Goal: Navigation & Orientation: Find specific page/section

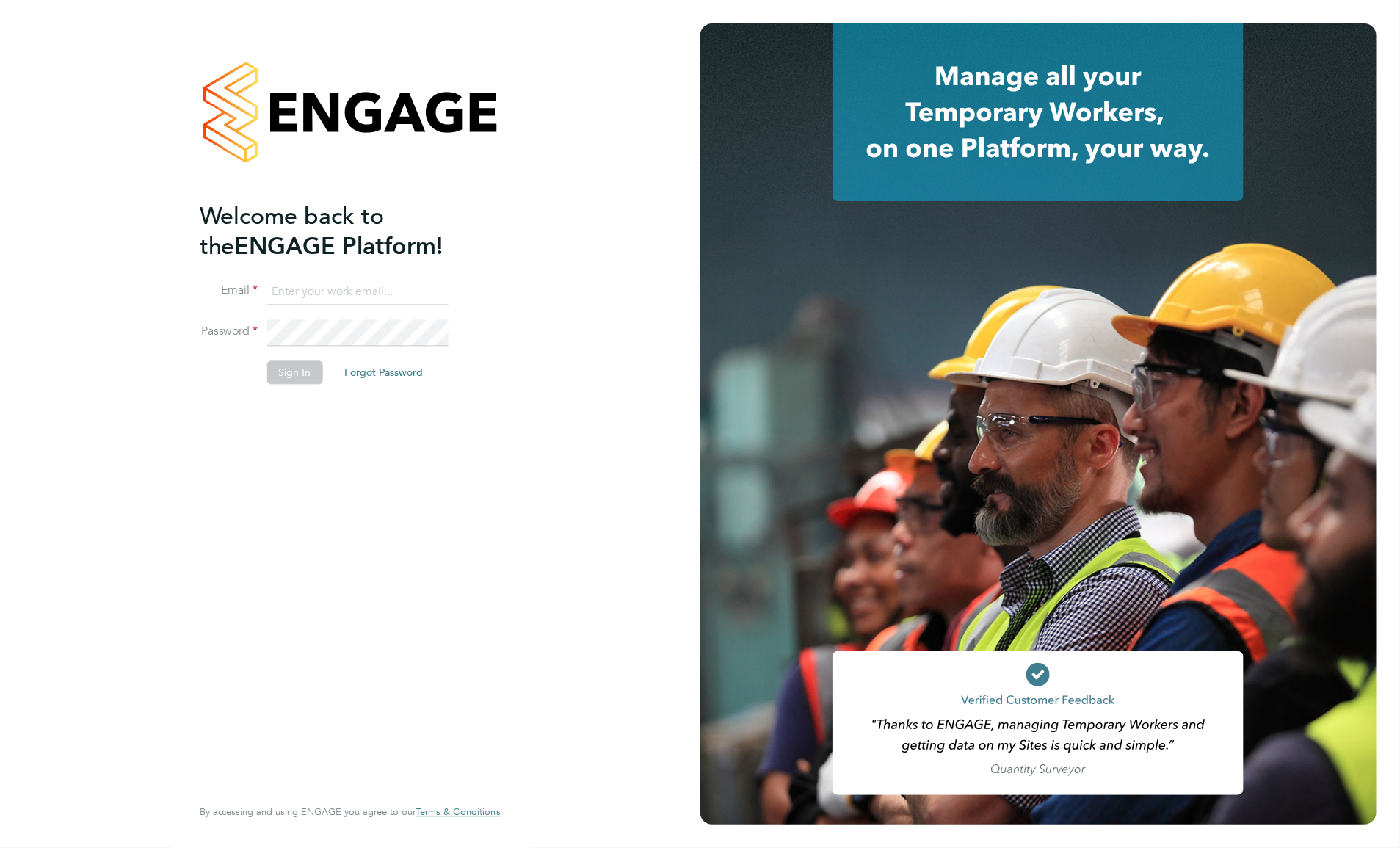
click at [362, 285] on input at bounding box center [357, 292] width 182 height 27
type input "[EMAIL_ADDRESS][PERSON_NAME][DOMAIN_NAME]"
click at [303, 371] on button "Sign In" at bounding box center [294, 373] width 56 height 23
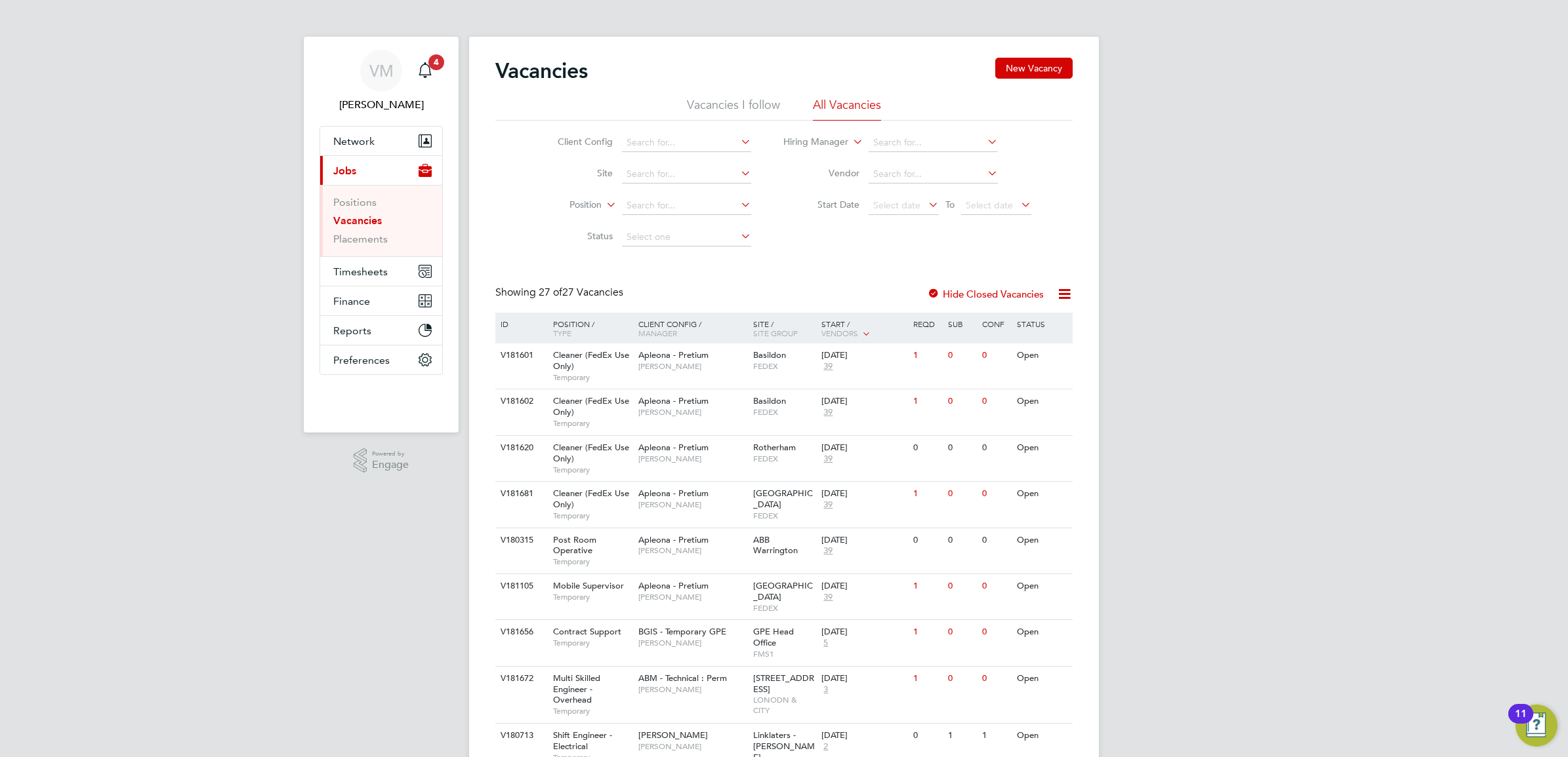
click at [368, 220] on link "Vacancies" at bounding box center [358, 220] width 49 height 13
click at [909, 142] on input at bounding box center [933, 143] width 129 height 19
click at [900, 138] on input at bounding box center [933, 143] width 129 height 19
type input "angie"
click at [985, 142] on icon at bounding box center [985, 141] width 0 height 19
